Goal: Navigation & Orientation: Find specific page/section

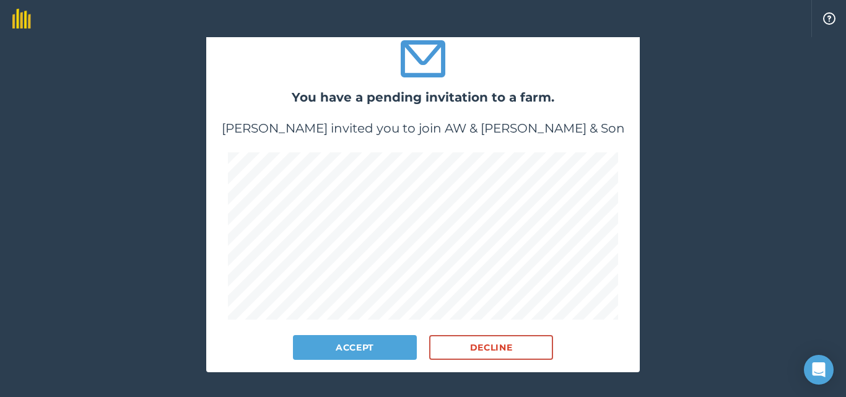
scroll to position [68, 0]
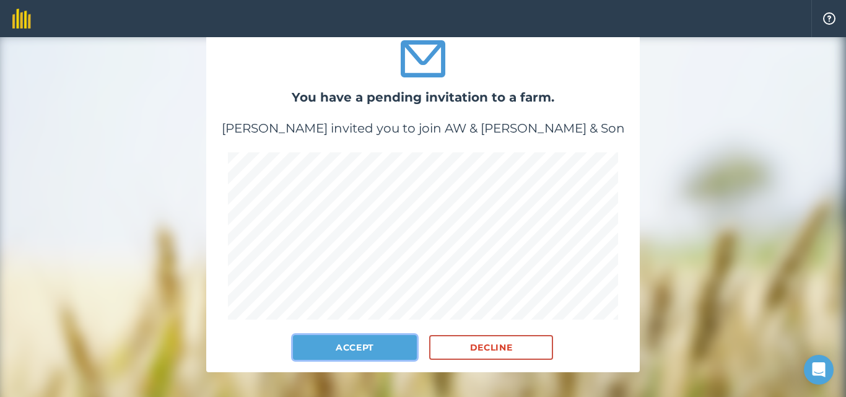
click at [352, 350] on button "Accept" at bounding box center [355, 347] width 124 height 25
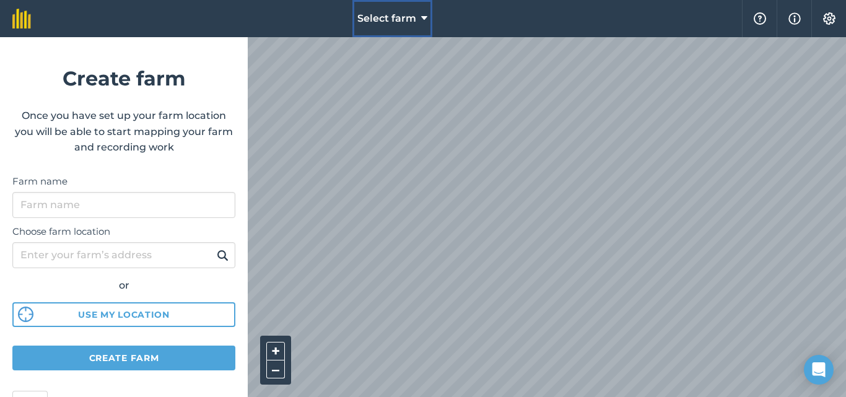
click at [401, 10] on button "Select farm" at bounding box center [392, 18] width 80 height 37
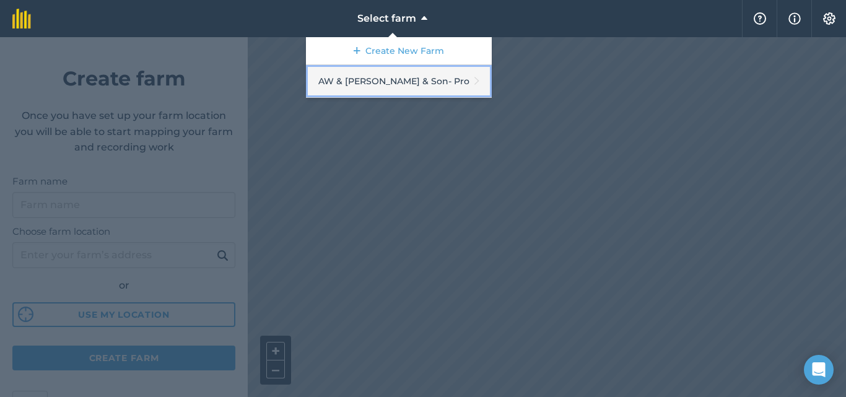
click at [409, 76] on link "AW & [PERSON_NAME] & Son - Pro" at bounding box center [399, 81] width 186 height 33
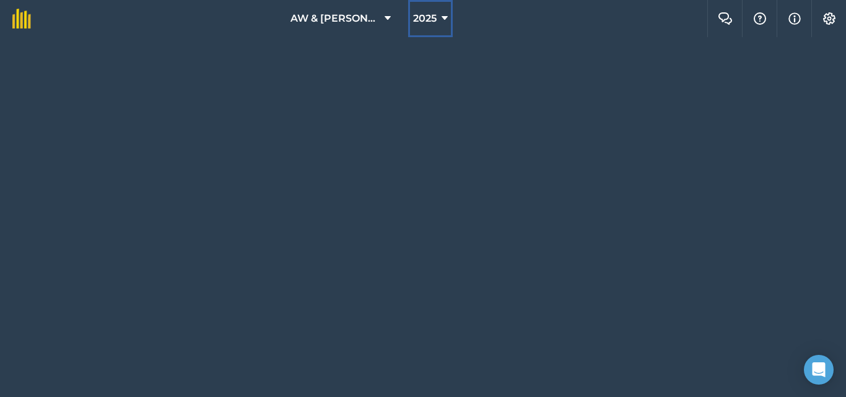
click at [434, 19] on span "2025" at bounding box center [425, 18] width 24 height 15
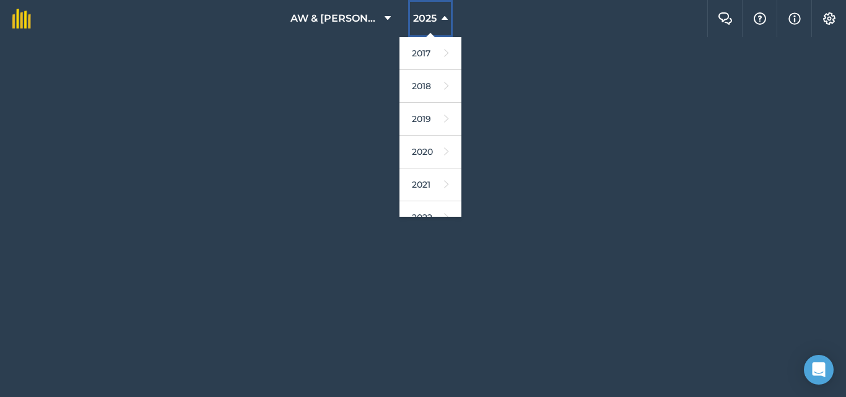
scroll to position [181, 0]
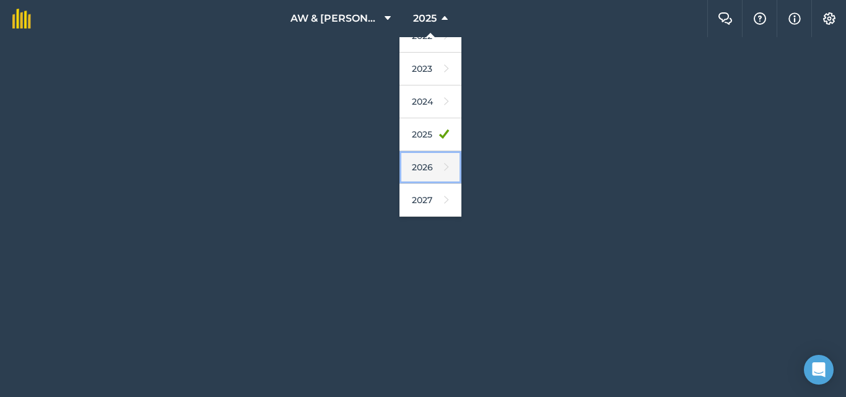
click at [423, 161] on link "2026" at bounding box center [430, 167] width 62 height 33
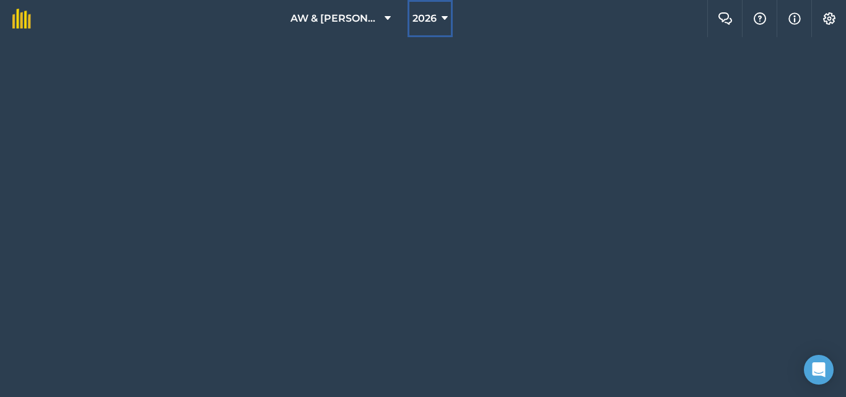
click at [424, 14] on span "2026" at bounding box center [424, 18] width 24 height 15
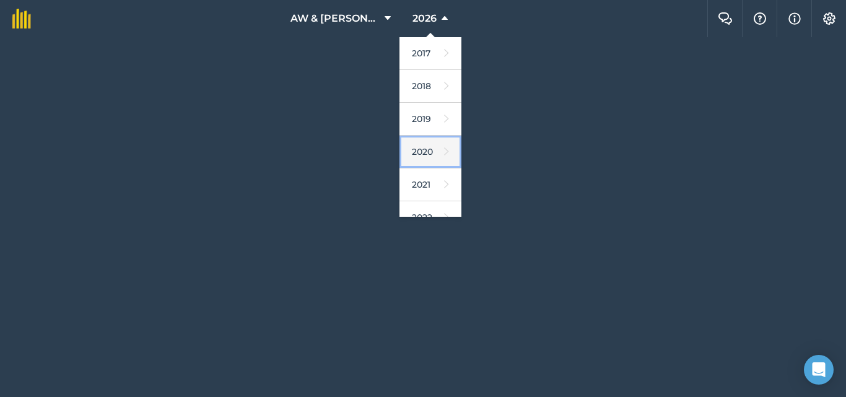
click at [420, 149] on link "2020" at bounding box center [430, 152] width 62 height 33
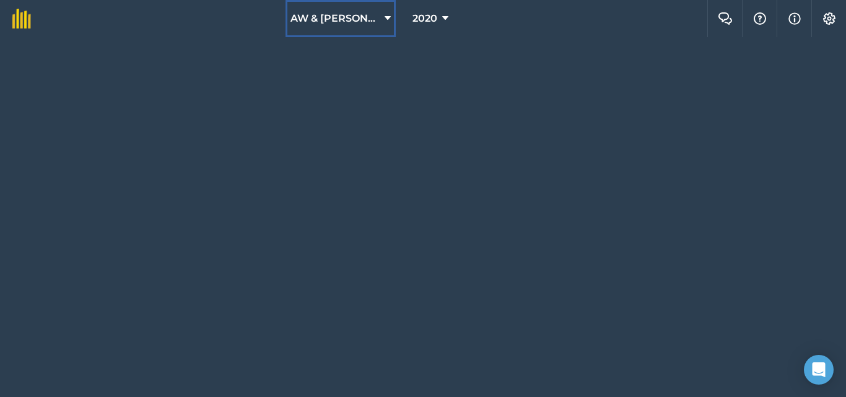
click at [381, 11] on button "AW & [PERSON_NAME] & Son" at bounding box center [340, 18] width 110 height 37
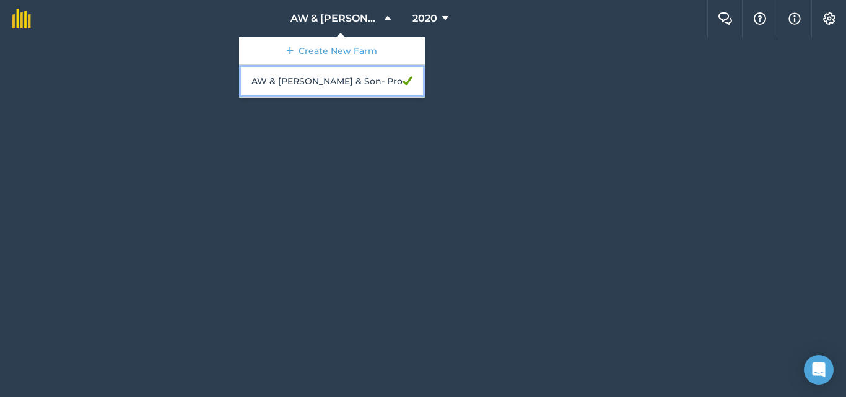
click at [353, 81] on link "AW & [PERSON_NAME] & Son - Pro" at bounding box center [332, 81] width 186 height 33
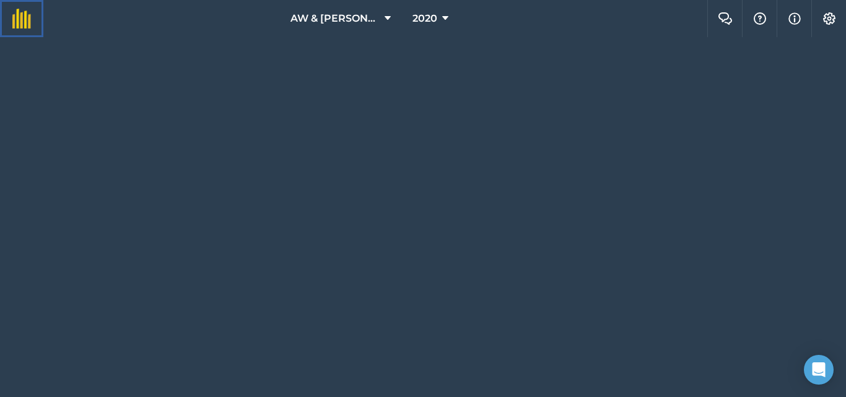
click at [25, 7] on link at bounding box center [21, 18] width 43 height 37
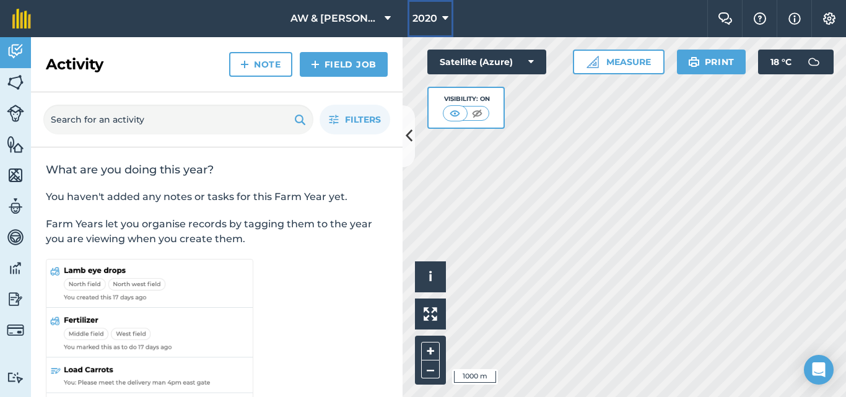
click at [431, 22] on span "2020" at bounding box center [424, 18] width 25 height 15
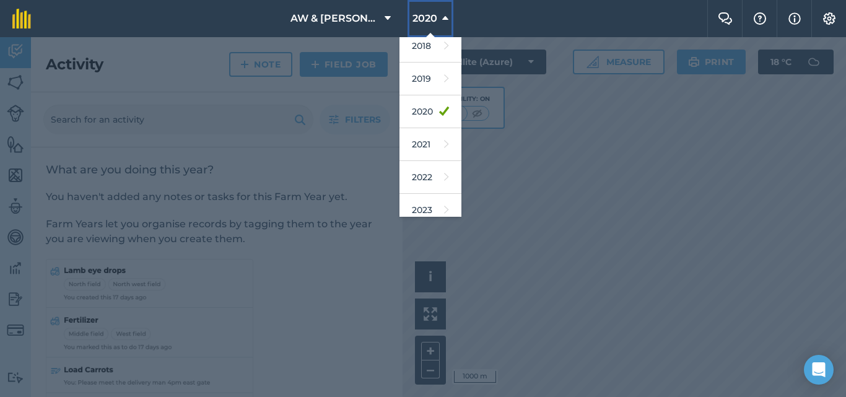
scroll to position [181, 0]
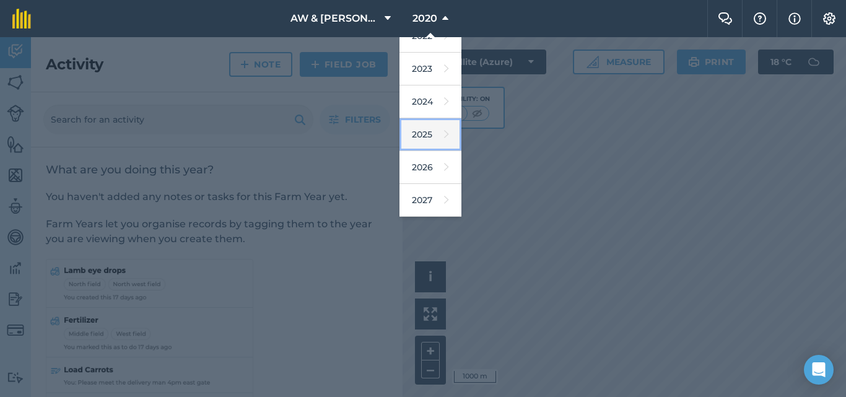
click at [417, 141] on link "2025" at bounding box center [430, 134] width 62 height 33
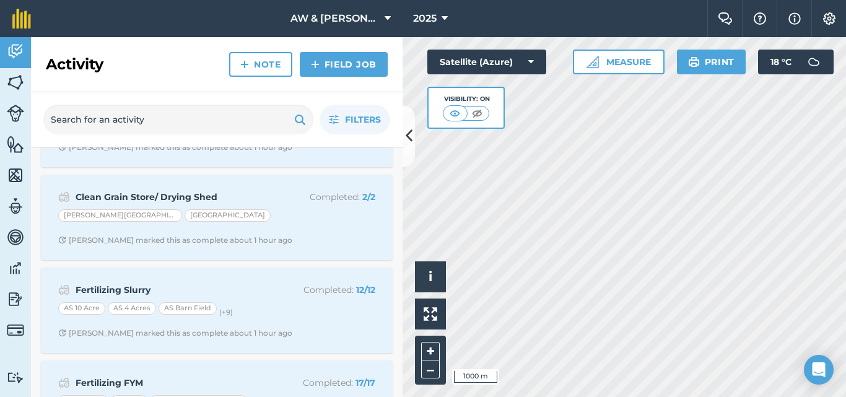
scroll to position [253, 0]
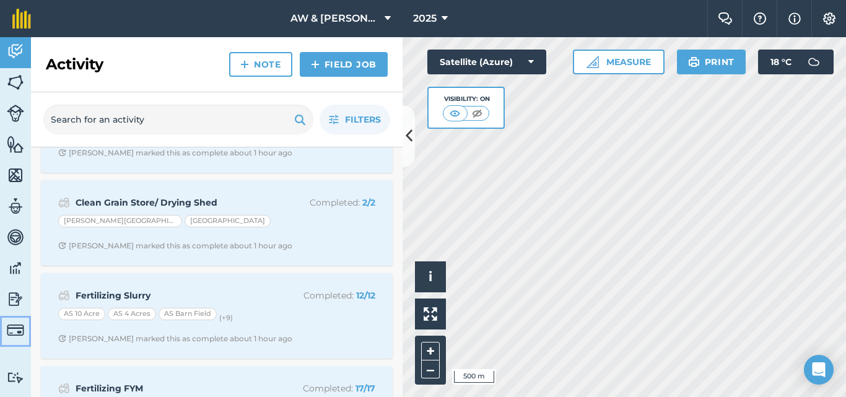
click at [14, 335] on img at bounding box center [15, 329] width 17 height 17
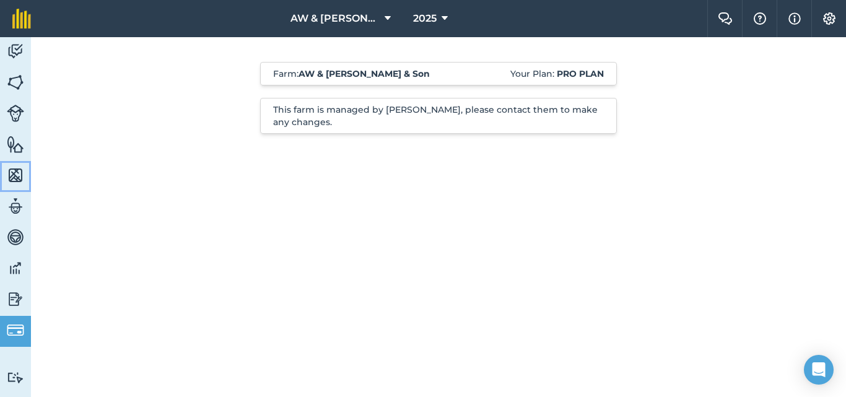
click at [13, 188] on link "Maps" at bounding box center [15, 176] width 31 height 31
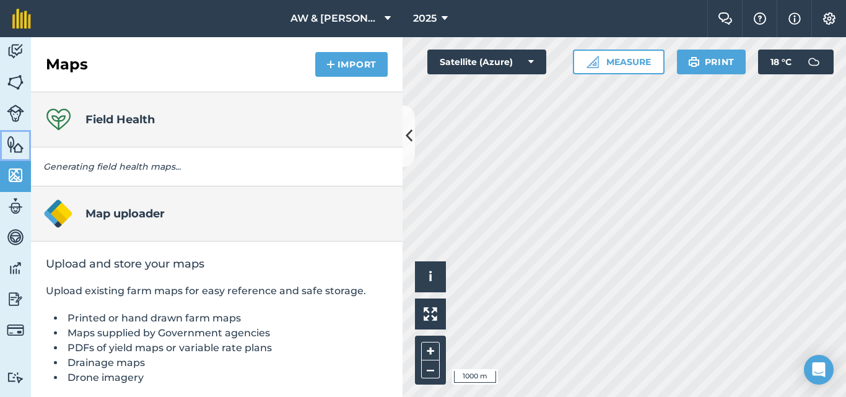
click at [19, 149] on img at bounding box center [15, 144] width 17 height 19
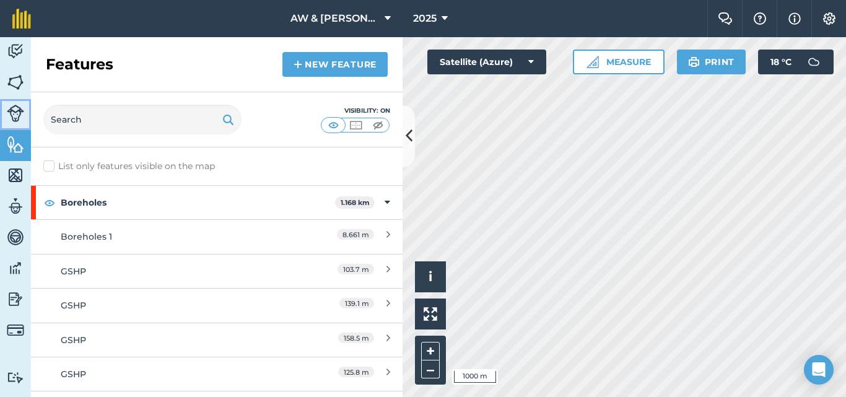
click at [20, 116] on img at bounding box center [15, 113] width 17 height 17
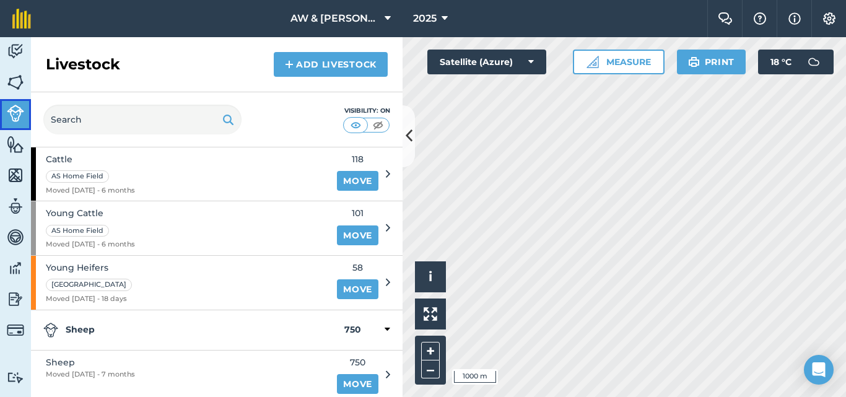
scroll to position [136, 0]
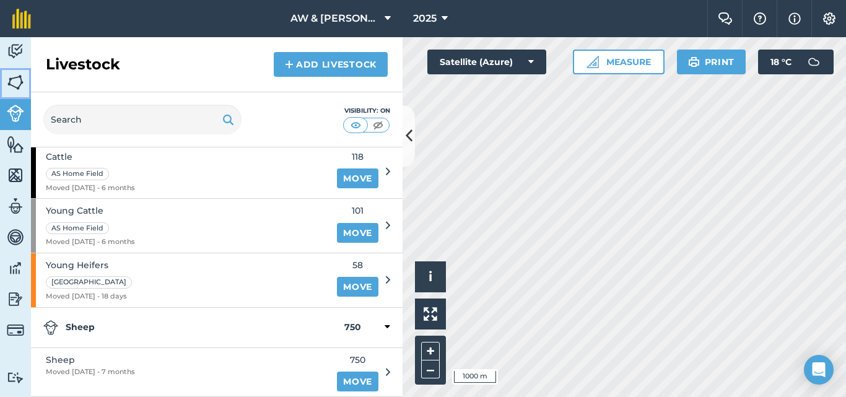
click at [2, 76] on link "Fields" at bounding box center [15, 83] width 31 height 31
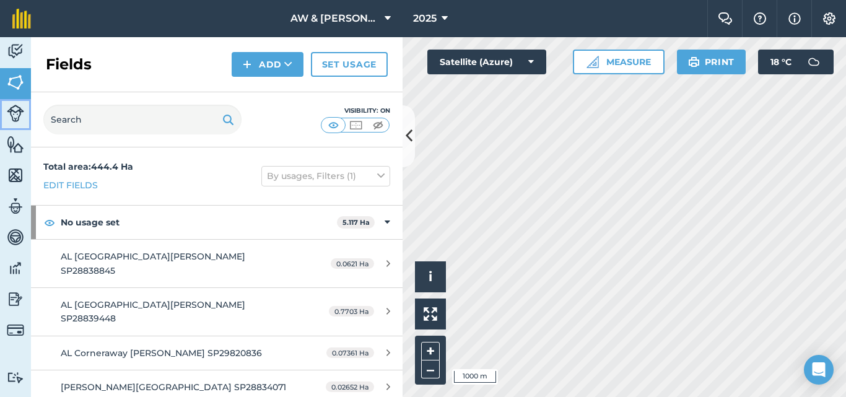
click at [9, 110] on img at bounding box center [15, 113] width 17 height 17
